Goal: Information Seeking & Learning: Learn about a topic

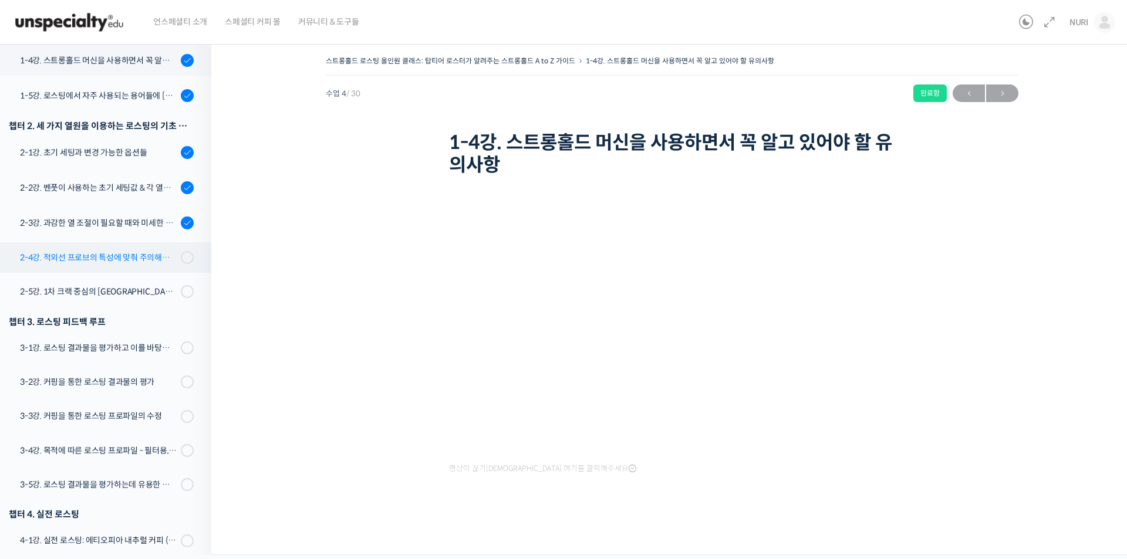
click at [131, 262] on div "2-4강. 적외선 프로브의 특성에 맞춰 주의해야 할 점들" at bounding box center [98, 257] width 157 height 13
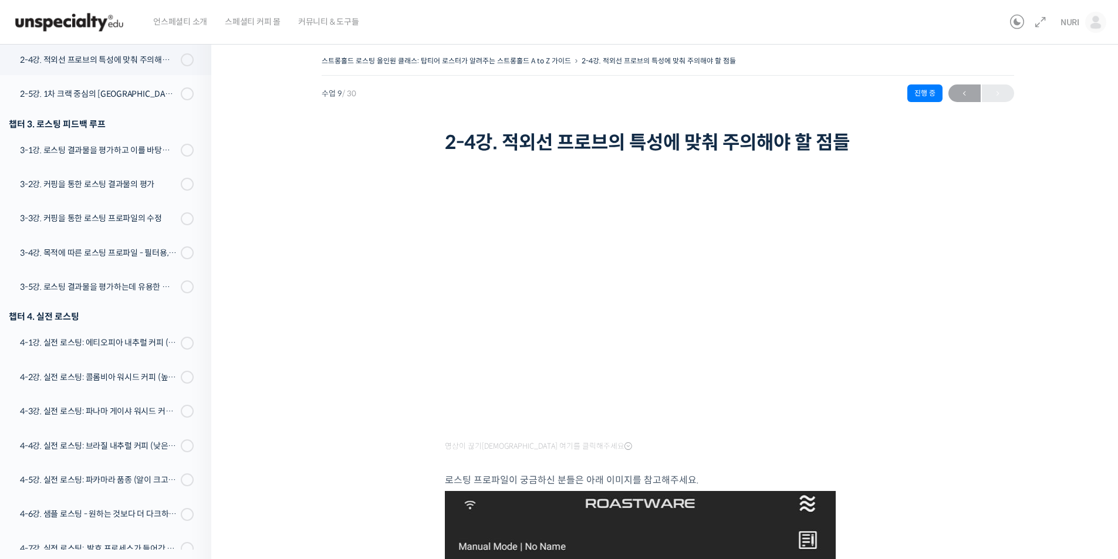
scroll to position [493, 0]
drag, startPoint x: 739, startPoint y: 146, endPoint x: 830, endPoint y: 66, distance: 121.4
drag, startPoint x: 830, startPoint y: 66, endPoint x: 413, endPoint y: 385, distance: 525.2
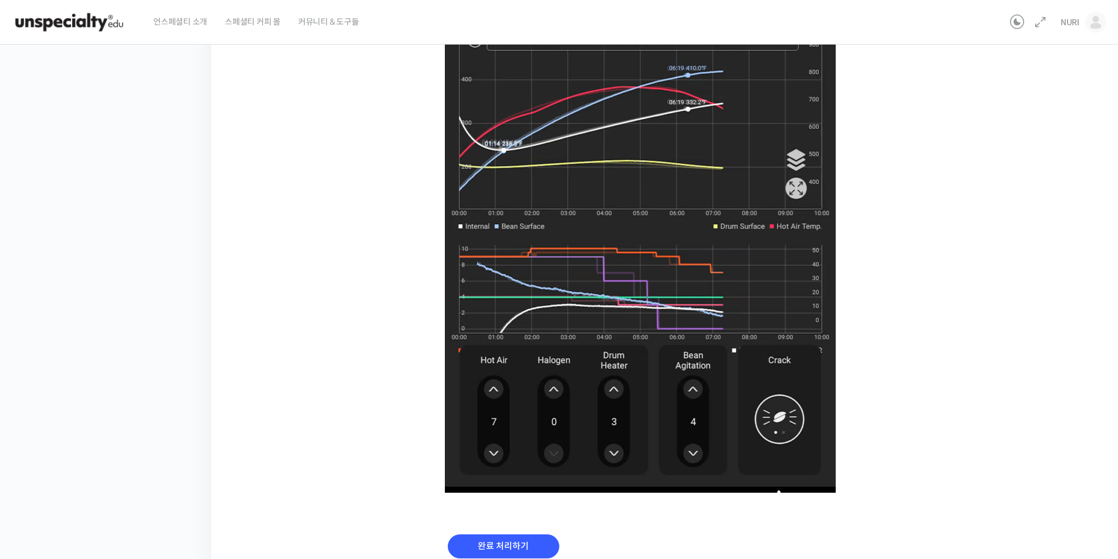
scroll to position [645, 0]
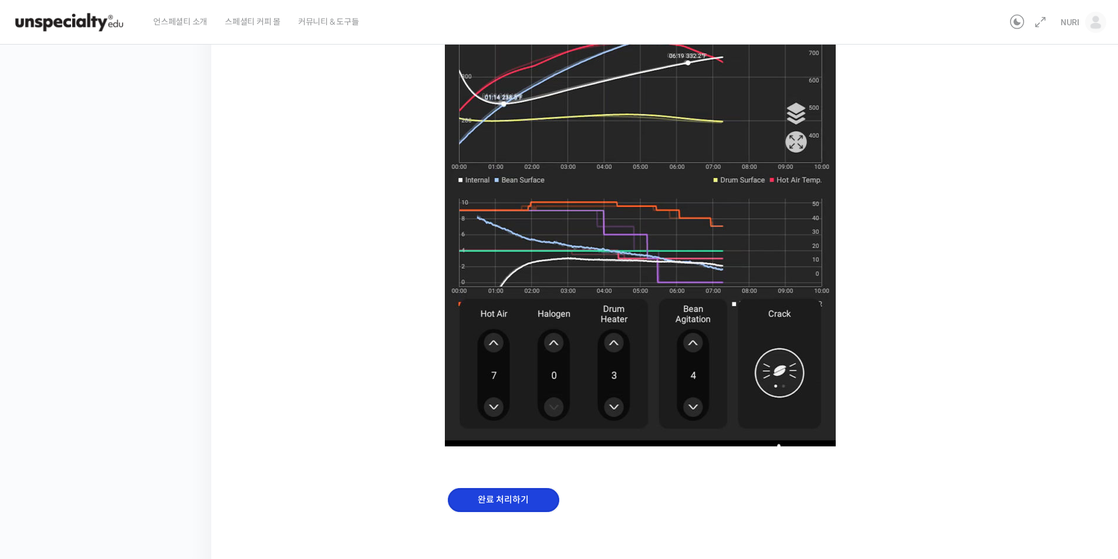
drag, startPoint x: 485, startPoint y: 503, endPoint x: 523, endPoint y: 490, distance: 40.5
click at [485, 503] on input "완료 처리하기" at bounding box center [503, 500] width 111 height 24
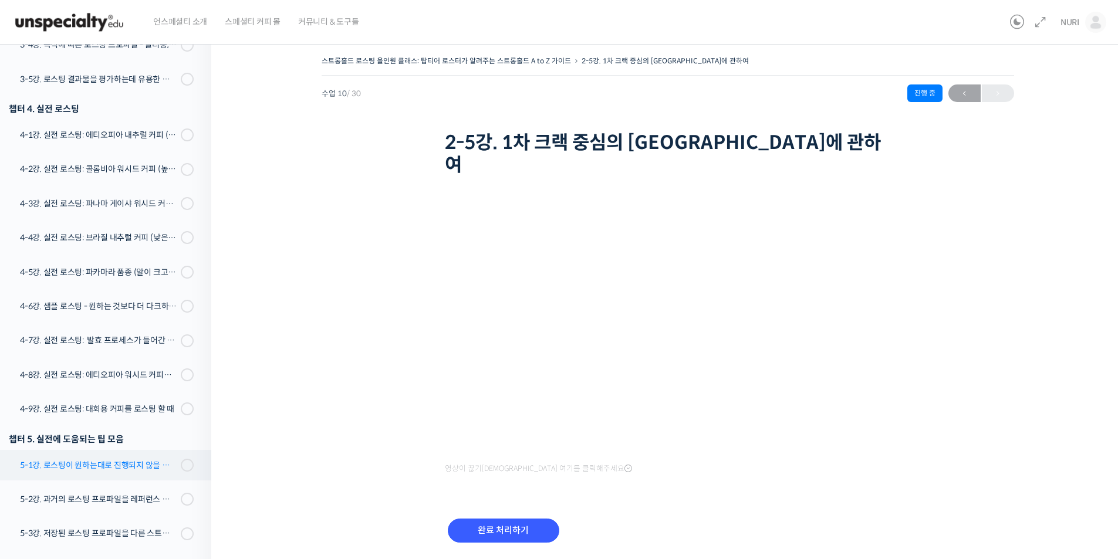
scroll to position [526, 0]
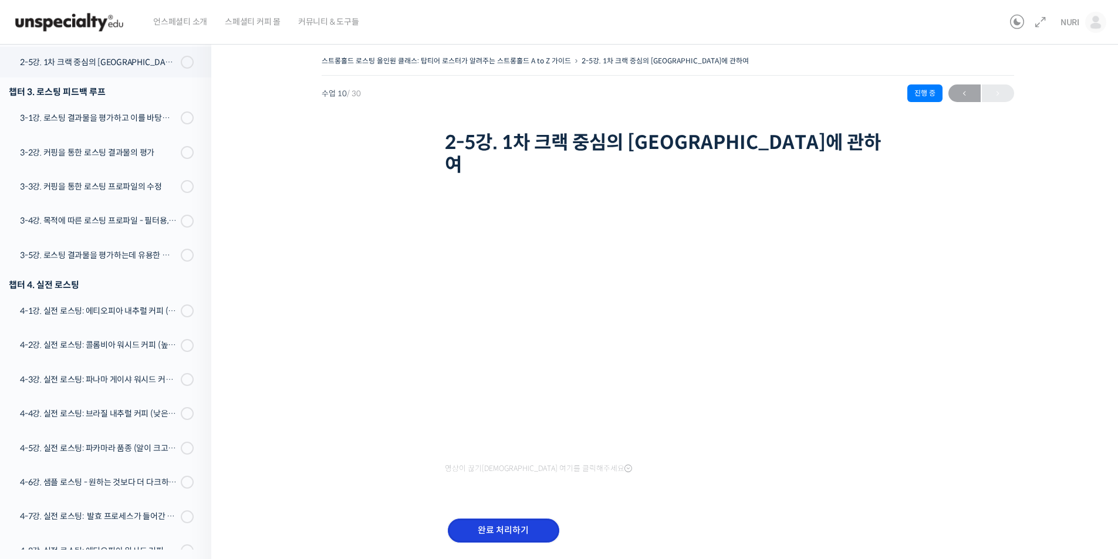
click at [503, 519] on input "완료 처리하기" at bounding box center [503, 531] width 111 height 24
